Goal: Task Accomplishment & Management: Manage account settings

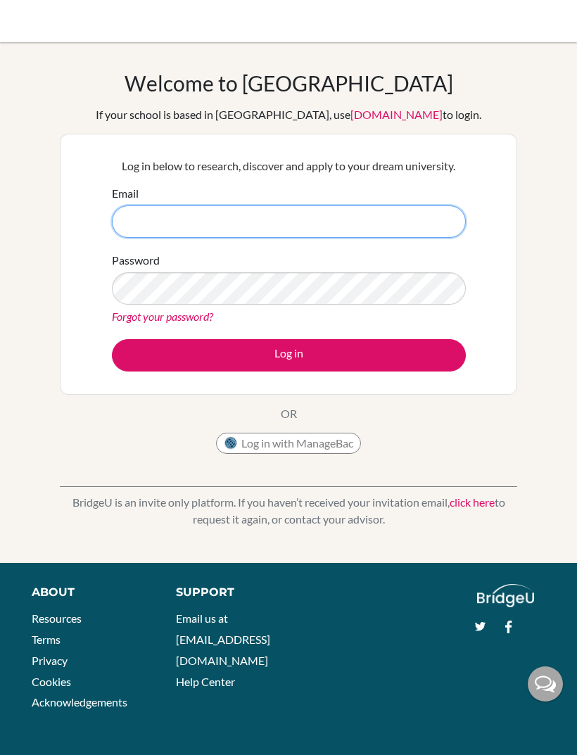
click at [412, 214] on input "Email" at bounding box center [289, 222] width 354 height 32
type input "[DOMAIN_NAME]"
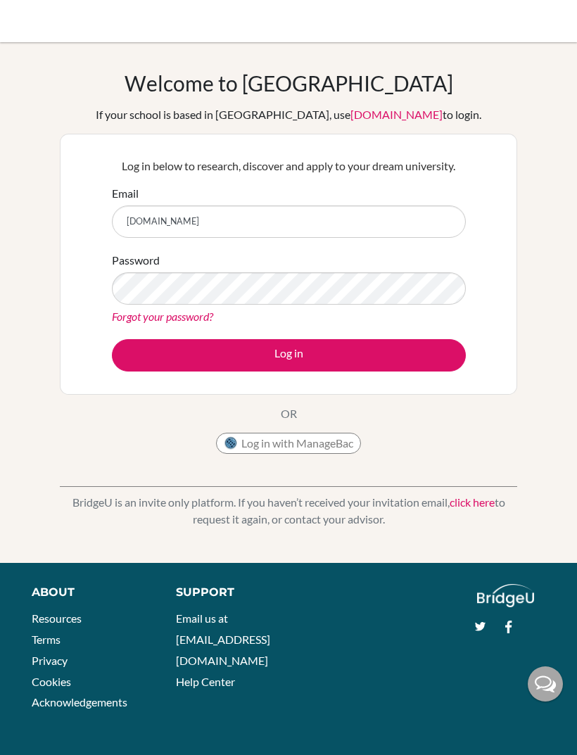
click at [182, 314] on link "Forgot your password?" at bounding box center [162, 316] width 101 height 13
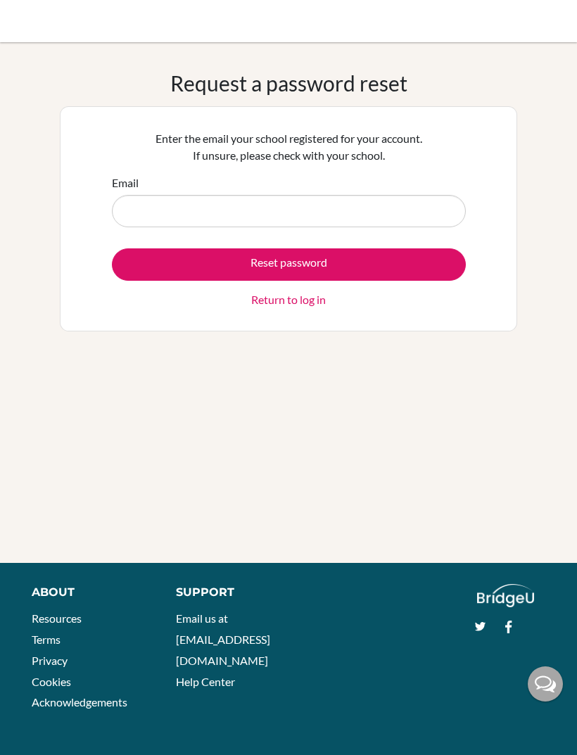
click at [364, 222] on input "Email" at bounding box center [289, 211] width 354 height 32
type input "[EMAIL_ADDRESS][DOMAIN_NAME]"
click at [138, 260] on button "Reset password" at bounding box center [289, 264] width 354 height 32
